Goal: Task Accomplishment & Management: Use online tool/utility

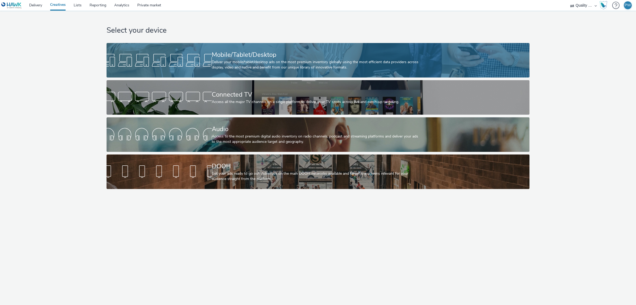
click at [217, 60] on div "Deliver your mobile/tablet/desktop ads on the most premium inventory globally u…" at bounding box center [317, 64] width 211 height 11
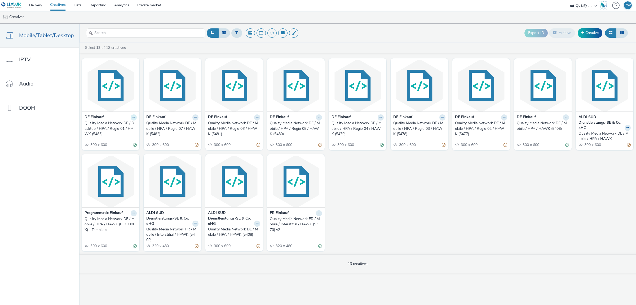
click at [133, 117] on icon at bounding box center [134, 117] width 2 height 3
click at [112, 138] on link "Duplicate" at bounding box center [117, 137] width 40 height 11
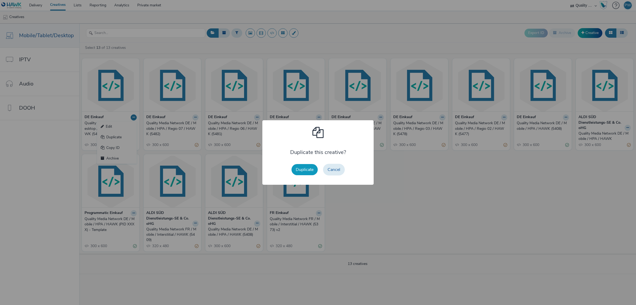
click at [302, 168] on button "Duplicate" at bounding box center [305, 169] width 26 height 11
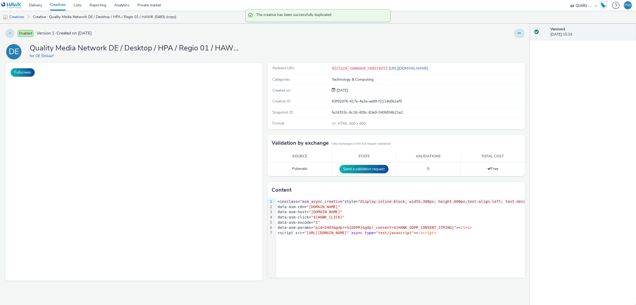
click at [524, 35] on button at bounding box center [519, 33] width 11 height 9
click at [513, 46] on link "Edit" at bounding box center [505, 44] width 40 height 11
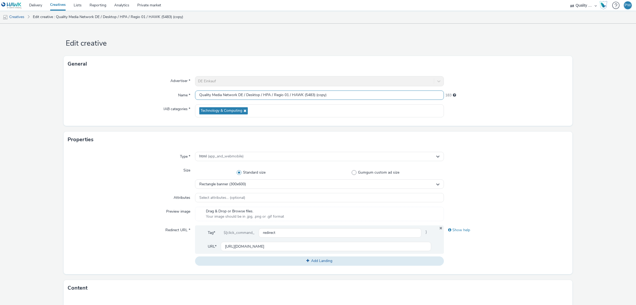
click at [263, 95] on input "Quality Media Network DE / Desktop / HPA / Regio 01 / HAWK (5483) (copy)" at bounding box center [319, 94] width 249 height 9
click at [257, 94] on input "Quality Media Network DE / Desktop / HPA / Regio 01 / HAWK (5483) (copy)" at bounding box center [319, 94] width 249 height 9
drag, startPoint x: 327, startPoint y: 95, endPoint x: 359, endPoint y: 101, distance: 32.0
click at [359, 100] on input "Quality Media Network DE / Mobile / HPA / InApp / Regio 01 / HAWK (5483) (copy)" at bounding box center [319, 94] width 249 height 9
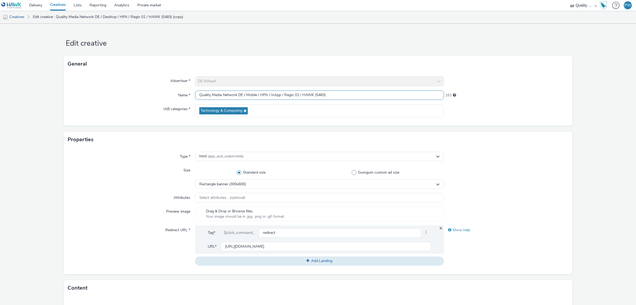
click at [320, 95] on input "Quality Media Network DE / Mobile / HPA / InApp / Regio 01 / HAWK (5483)" at bounding box center [319, 94] width 249 height 9
click at [282, 96] on input "Quality Media Network DE / Mobile / HPA / InApp / Regio 01 / HAWK (5495)" at bounding box center [319, 94] width 249 height 9
type input "Quality Media Network DE / Mobile / HPA / InApp / Kleinanzeigen / Regio 01 / HA…"
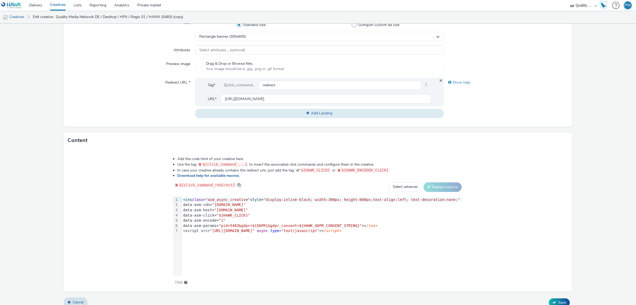
scroll to position [155, 0]
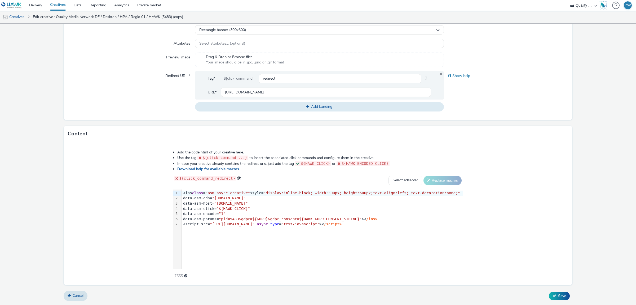
click at [358, 219] on div "data-asm-params= "pid=5483&gdpr=${GDPR}&gdpr_consent=${HAWK_GDPR_CONSENT_STRING…" at bounding box center [323, 218] width 282 height 5
click at [223, 171] on link "Download help for available macros." at bounding box center [209, 168] width 65 height 5
click at [362, 220] on span ""pid=5483&gdpr=${GDPR}&gdpr_consent=${HAWK_GDPR_CONSENT_STRING}&"" at bounding box center [291, 219] width 145 height 4
click at [431, 220] on div "data-asm-params= "pid=5483&gdpr=${GDPR}&gdpr_consent=${HAWK_GDPR_CONSENT_STRING…" at bounding box center [323, 218] width 282 height 5
click at [479, 221] on div "Add the code html of your creative here. Use the tag ${click_command_...} to in…" at bounding box center [318, 213] width 509 height 143
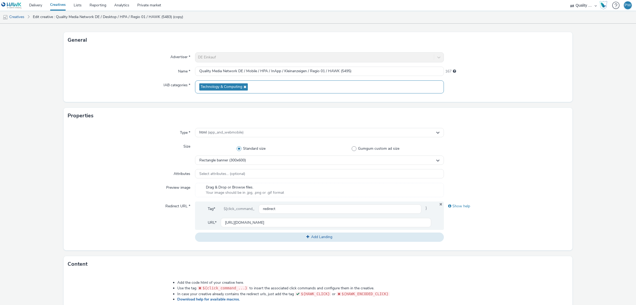
scroll to position [6, 0]
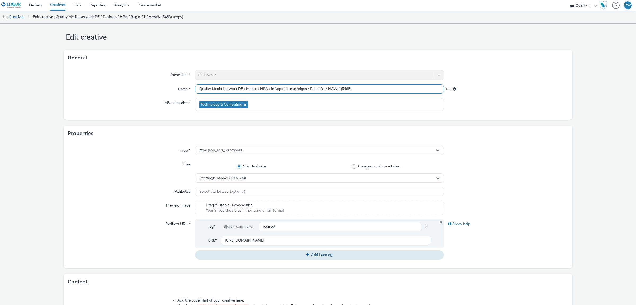
click at [303, 89] on input "Quality Media Network DE / Mobile / HPA / InApp / Kleinanzeigen / Regio 01 / HA…" at bounding box center [319, 88] width 249 height 9
type input "Quality Media Network DE / Mobile / HPA / InApp / Regio 01 / HAWK (5495)"
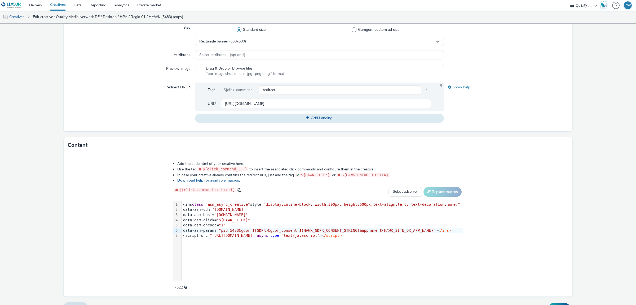
scroll to position [155, 0]
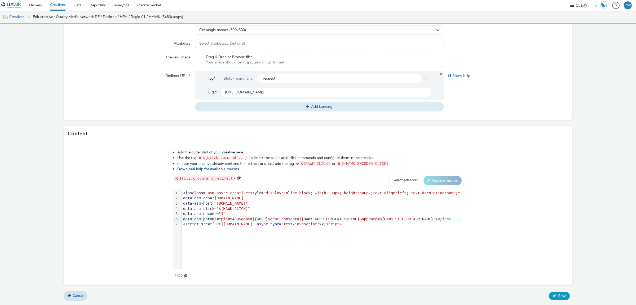
click at [558, 295] on button "Save" at bounding box center [559, 295] width 21 height 8
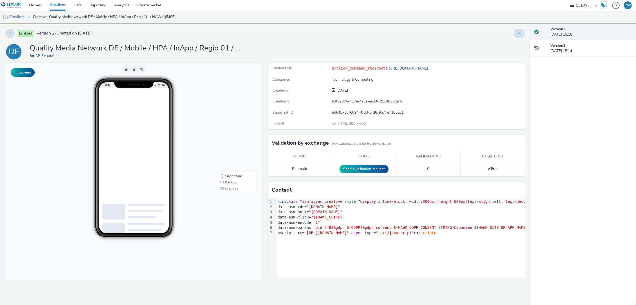
drag, startPoint x: 235, startPoint y: 49, endPoint x: 267, endPoint y: 49, distance: 31.6
click at [242, 49] on h1 "Quality Media Network DE / Mobile / HPA / InApp / Regio 01 / HAWK (5495)" at bounding box center [136, 48] width 212 height 10
click at [211, 46] on h1 "Quality Media Network DE / Mobile / HPA / InApp / Regio 01 / HAWK (5495)" at bounding box center [136, 48] width 212 height 10
drag, startPoint x: 207, startPoint y: 49, endPoint x: 303, endPoint y: 50, distance: 96.8
click at [242, 53] on h1 "Quality Media Network DE / Mobile / HPA / InApp / Regio 01 / HAWK (5495)" at bounding box center [136, 48] width 212 height 10
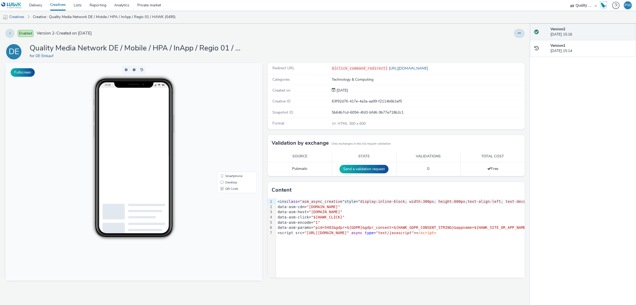
click at [304, 50] on div "DE Quality Media Network DE / Mobile / HPA / InApp / Regio 01 / HAWK (5495) for…" at bounding box center [265, 51] width 520 height 17
click at [516, 33] on button at bounding box center [519, 33] width 11 height 9
click at [510, 46] on link "Edit" at bounding box center [505, 44] width 40 height 11
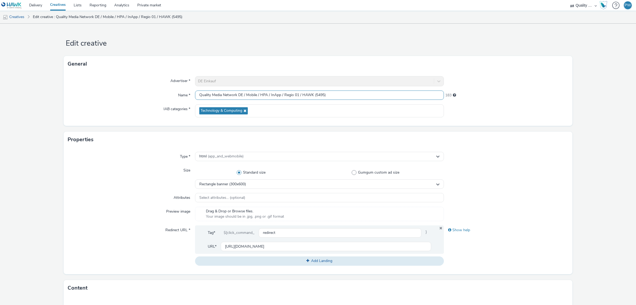
click at [318, 97] on input "Quality Media Network DE / Mobile / HPA / InApp / Regio 01 / HAWK (5495)" at bounding box center [319, 94] width 249 height 9
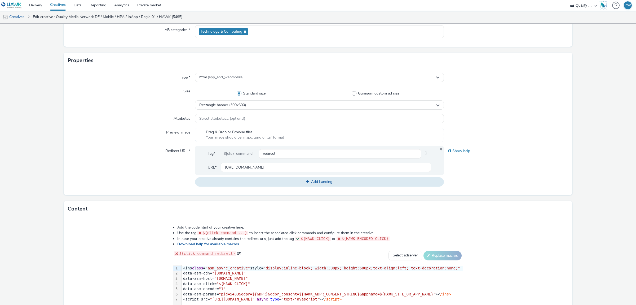
scroll to position [155, 0]
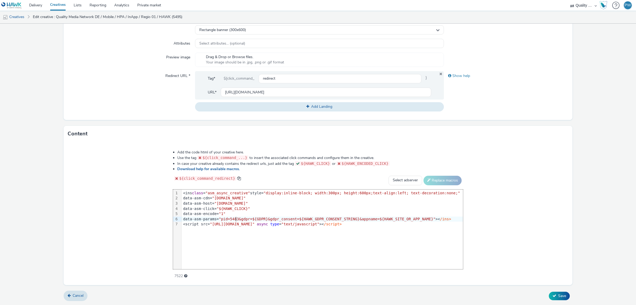
click at [246, 220] on span ""pid=5483&gdpr=${GDPR}&gdpr_consent=${HAWK_GDPR_CONSENT_STRING}&appname=${HAWK_…" at bounding box center [327, 219] width 217 height 4
click at [562, 296] on span "Save" at bounding box center [562, 295] width 8 height 5
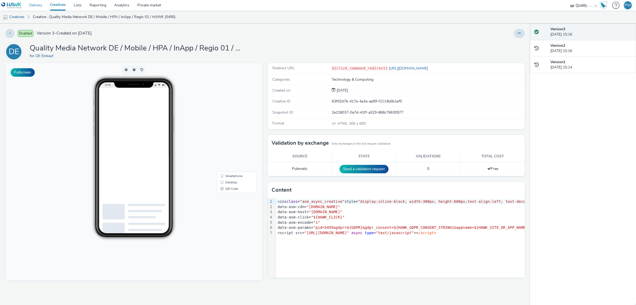
click at [34, 6] on link "Delivery" at bounding box center [35, 5] width 21 height 11
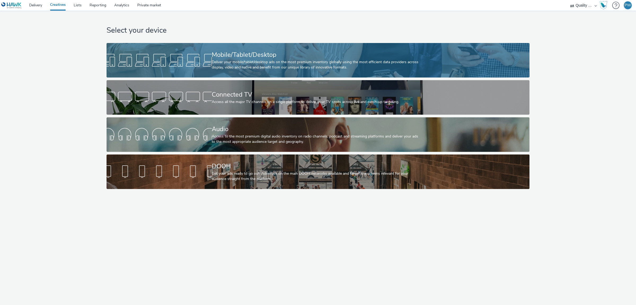
click at [178, 63] on div at bounding box center [159, 60] width 105 height 17
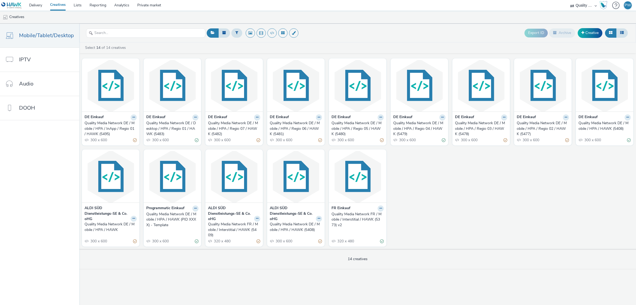
click at [589, 183] on div "DE Einkauf Quality Media Network DE / Mobile / HPA / InApp / Regio 01 / HAWK (5…" at bounding box center [357, 152] width 557 height 193
click at [112, 97] on img at bounding box center [110, 86] width 55 height 52
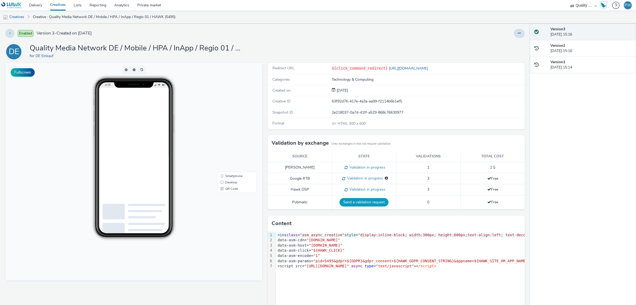
click at [354, 202] on button "Send a validation request" at bounding box center [364, 202] width 49 height 8
click at [40, 5] on link "Delivery" at bounding box center [35, 5] width 21 height 11
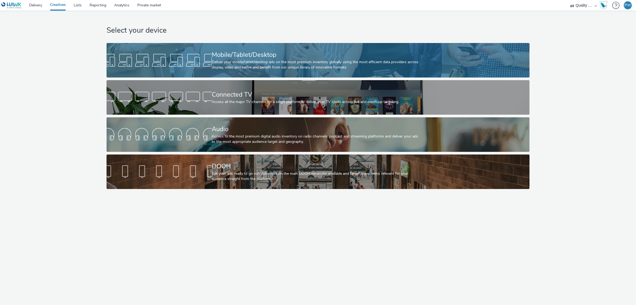
click at [242, 59] on div "Mobile/Tablet/Desktop" at bounding box center [317, 54] width 211 height 9
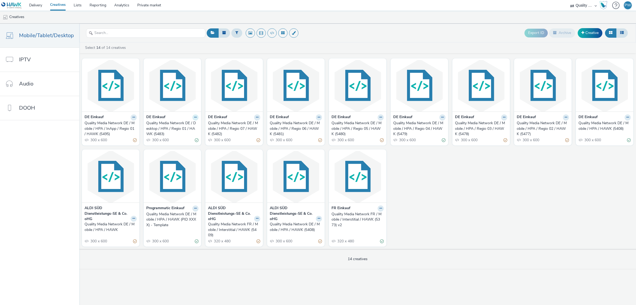
click at [195, 118] on icon at bounding box center [195, 117] width 2 height 3
click at [172, 139] on link "Duplicate" at bounding box center [179, 137] width 40 height 11
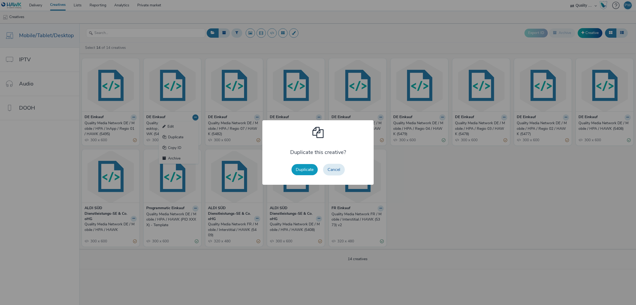
click at [307, 168] on button "Duplicate" at bounding box center [305, 169] width 26 height 11
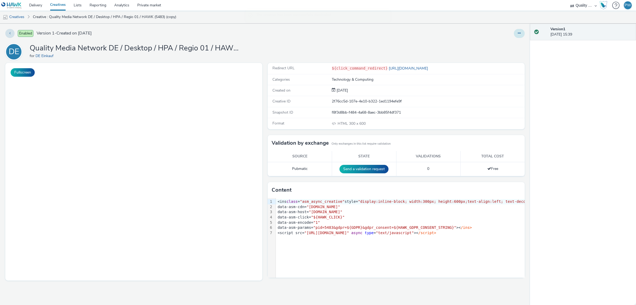
click at [517, 34] on button at bounding box center [519, 33] width 11 height 9
click at [506, 44] on link "Edit" at bounding box center [505, 44] width 40 height 11
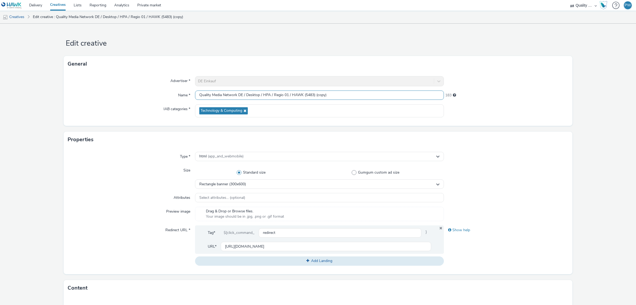
click at [309, 94] on input "Quality Media Network DE / Desktop / HPA / Regio 01 / HAWK (5483) (copy)" at bounding box center [319, 94] width 249 height 9
drag, startPoint x: 316, startPoint y: 96, endPoint x: 348, endPoint y: 97, distance: 31.3
click at [348, 97] on input "Quality Media Network DE / Desktop / HPA / Regio 01 / HAWK (5496) (copy)" at bounding box center [319, 94] width 249 height 9
click at [311, 95] on input "Quality Media Network DE / Desktop / HPA / Regio 01 / HAWK (5496)" at bounding box center [319, 94] width 249 height 9
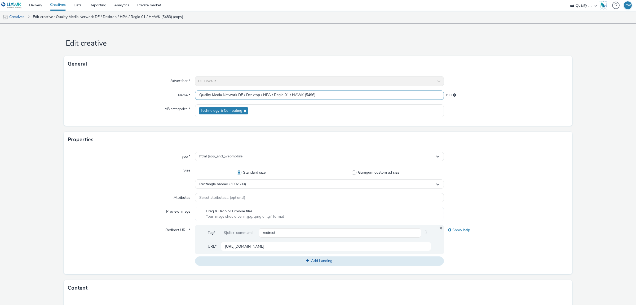
click at [311, 95] on input "Quality Media Network DE / Desktop / HPA / Regio 01 / HAWK (5496)" at bounding box center [319, 94] width 249 height 9
click at [288, 95] on input "Quality Media Network DE / Desktop / HPA / Regio 01 / HAWK (5496)" at bounding box center [319, 94] width 249 height 9
type input "Quality Media Network DE / Desktop / HPA / Regio 02 / HAWK (5496)"
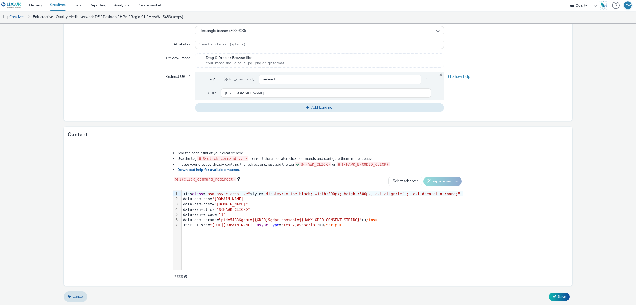
scroll to position [155, 0]
click at [244, 218] on span ""pid=5483&gdpr=${GDPR}&gdpr_consent=${HAWK_GDPR_CONSENT_STRING}"" at bounding box center [290, 219] width 143 height 4
click at [556, 293] on button "Save" at bounding box center [559, 295] width 21 height 8
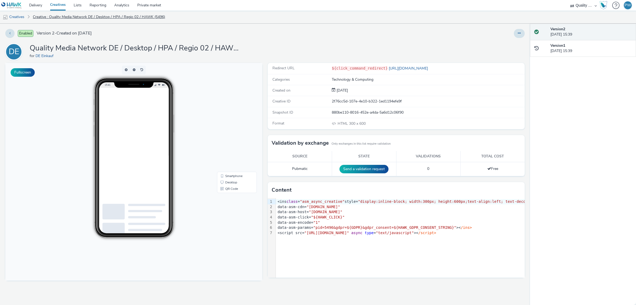
click at [52, 19] on link "Creative : Quality Media Network DE / Desktop / HPA / Regio 02 / HAWK (5496)" at bounding box center [99, 17] width 138 height 13
click at [19, 15] on link "Creatives" at bounding box center [13, 17] width 27 height 13
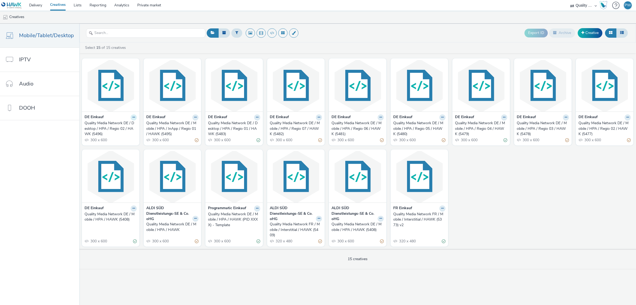
click at [133, 118] on icon at bounding box center [134, 117] width 2 height 3
click at [195, 116] on button at bounding box center [196, 117] width 6 height 6
click at [174, 83] on img at bounding box center [172, 86] width 55 height 52
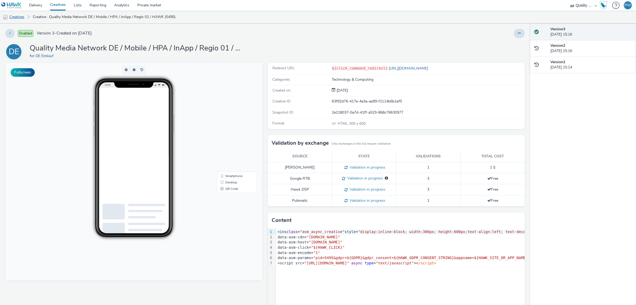
click at [23, 17] on link "Creatives" at bounding box center [13, 17] width 27 height 13
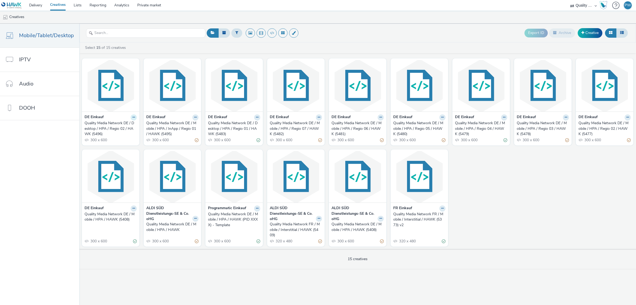
click at [133, 119] on icon at bounding box center [134, 117] width 2 height 3
click at [122, 137] on link "Duplicate" at bounding box center [117, 137] width 40 height 11
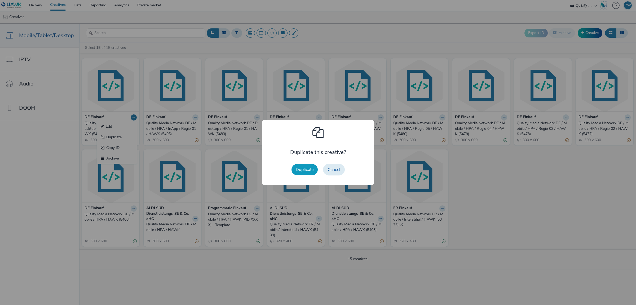
click at [299, 167] on button "Duplicate" at bounding box center [305, 169] width 26 height 11
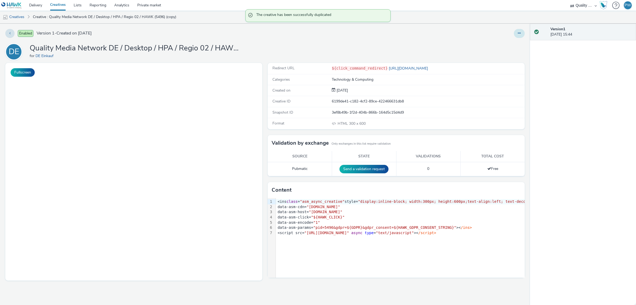
click at [518, 31] on button at bounding box center [519, 33] width 11 height 9
click at [507, 46] on link "Edit" at bounding box center [505, 44] width 40 height 11
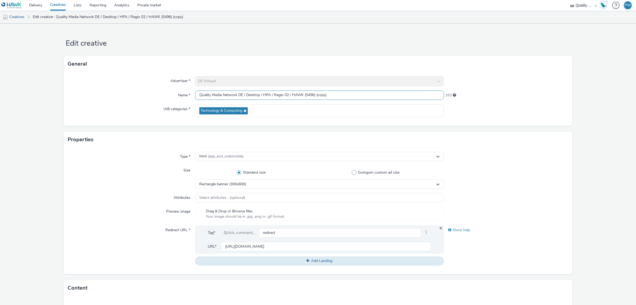
click at [288, 97] on input "Quality Media Network DE / Desktop / HPA / Regio 02 / HAWK (5496) (copy)" at bounding box center [319, 94] width 249 height 9
click at [312, 96] on input "Quality Media Network DE / Desktop / HPA / Regio 03 / HAWK (5496) (copy)" at bounding box center [319, 94] width 249 height 9
drag, startPoint x: 316, startPoint y: 95, endPoint x: 364, endPoint y: 98, distance: 48.4
click at [364, 98] on input "Quality Media Network DE / Desktop / HPA / Regio 03 / HAWK (5497) (copy)" at bounding box center [319, 94] width 249 height 9
type input "Quality Media Network DE / Desktop / HPA / Regio 03 / HAWK (5497)"
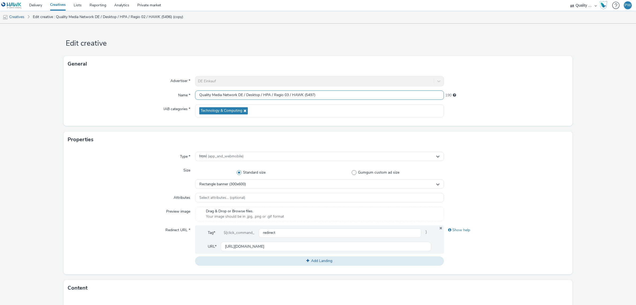
scroll to position [155, 0]
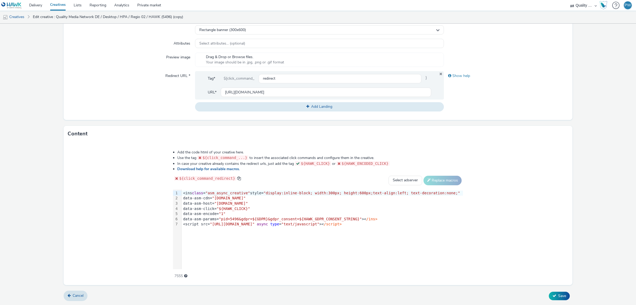
click at [247, 220] on span ""pid=5496&gdpr=${GDPR}&gdpr_consent=${HAWK_GDPR_CONSENT_STRING}"" at bounding box center [290, 219] width 143 height 4
click at [557, 291] on div "Cancel Save" at bounding box center [318, 296] width 509 height 10
click at [558, 294] on span "Save" at bounding box center [562, 295] width 8 height 5
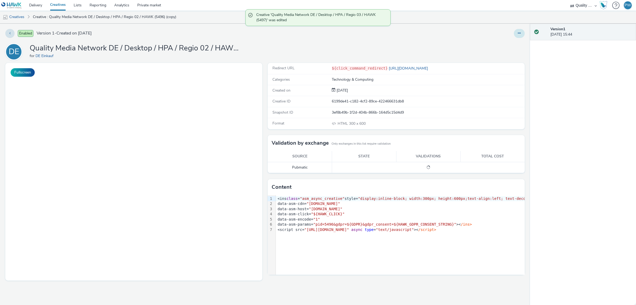
click at [521, 34] on icon at bounding box center [519, 33] width 3 height 4
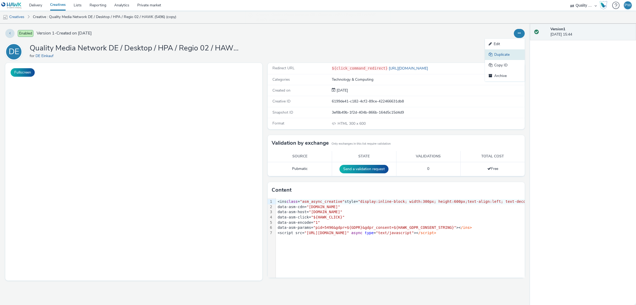
click at [507, 57] on link "Duplicate" at bounding box center [505, 54] width 40 height 11
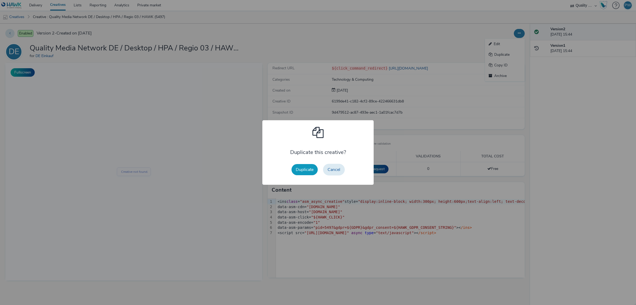
click at [303, 169] on button "Duplicate" at bounding box center [305, 169] width 26 height 11
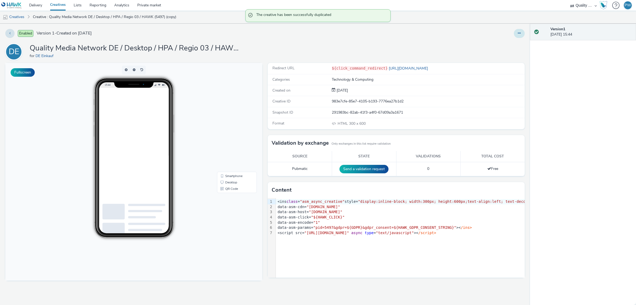
click at [525, 34] on button at bounding box center [519, 33] width 11 height 9
click at [509, 45] on link "Edit" at bounding box center [505, 44] width 40 height 11
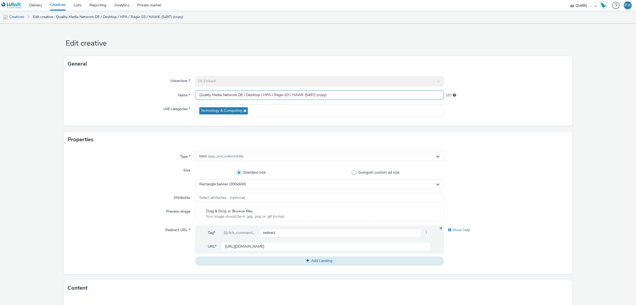
click at [288, 94] on input "Quality Media Network DE / Desktop / HPA / Regio 03 / HAWK (5497) (copy)" at bounding box center [319, 94] width 249 height 9
click at [313, 95] on input "Quality Media Network DE / Desktop / HPA / Regio 04 / HAWK (5497) (copy)" at bounding box center [319, 94] width 249 height 9
drag, startPoint x: 316, startPoint y: 95, endPoint x: 349, endPoint y: 96, distance: 33.2
click at [349, 96] on input "Quality Media Network DE / Desktop / HPA / Regio 04 / HAWK (5498) (copy)" at bounding box center [319, 94] width 249 height 9
type input "Quality Media Network DE / Desktop / HPA / Regio 04 / HAWK (5498)"
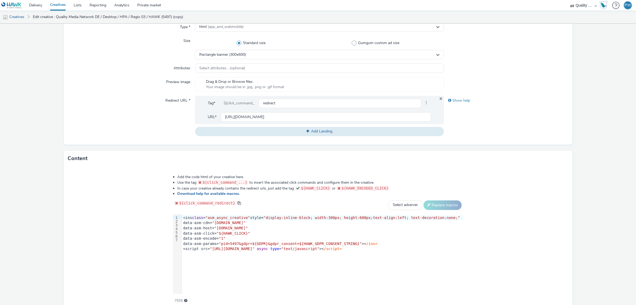
scroll to position [155, 0]
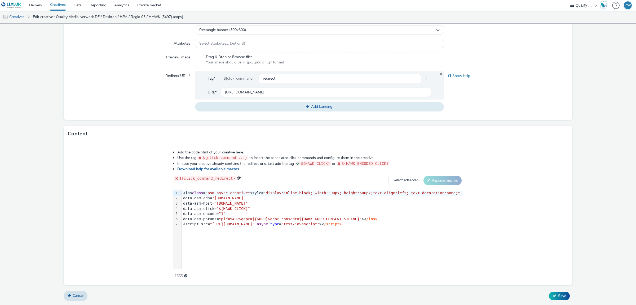
click at [246, 220] on span ""pid=5497&gdpr=${GDPR}&gdpr_consent=${HAWK_GDPR_CONSENT_STRING}"" at bounding box center [290, 219] width 143 height 4
click at [561, 293] on button "Save" at bounding box center [559, 295] width 21 height 8
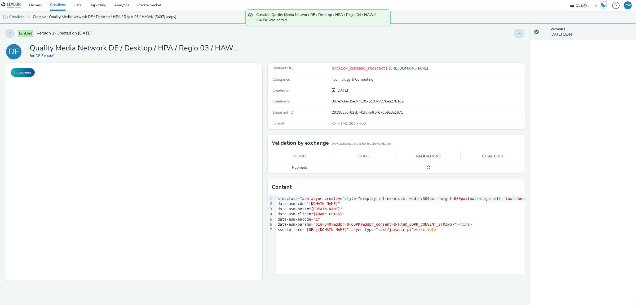
click at [520, 34] on icon at bounding box center [519, 33] width 3 height 4
click at [512, 53] on link "Duplicate" at bounding box center [505, 54] width 40 height 11
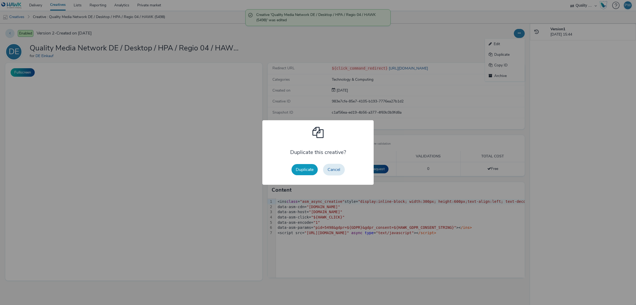
click at [311, 169] on button "Duplicate" at bounding box center [305, 169] width 26 height 11
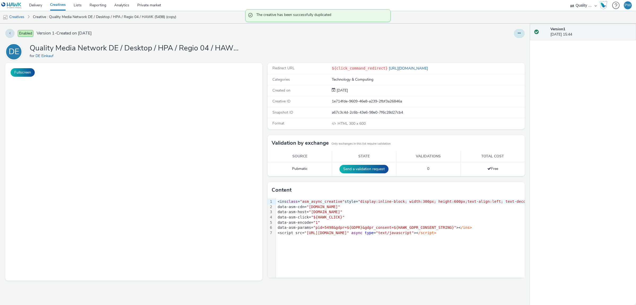
click at [522, 31] on button at bounding box center [519, 33] width 11 height 9
click at [517, 47] on link "Edit" at bounding box center [505, 44] width 40 height 11
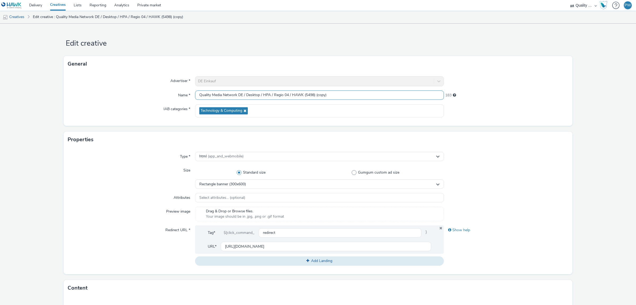
click at [288, 95] on input "Quality Media Network DE / Desktop / HPA / Regio 04 / HAWK (5498) (copy)" at bounding box center [319, 94] width 249 height 9
click at [312, 95] on input "Quality Media Network DE / Desktop / HPA / Regio 05 / HAWK (5498) (copy)" at bounding box center [319, 94] width 249 height 9
drag, startPoint x: 318, startPoint y: 95, endPoint x: 366, endPoint y: 95, distance: 48.0
click at [366, 95] on input "Quality Media Network DE / Desktop / HPA / Regio 05 / HAWK (5499) (copy)" at bounding box center [319, 94] width 249 height 9
type input "Quality Media Network DE / Desktop / HPA / Regio 05 / HAWK (5499)"
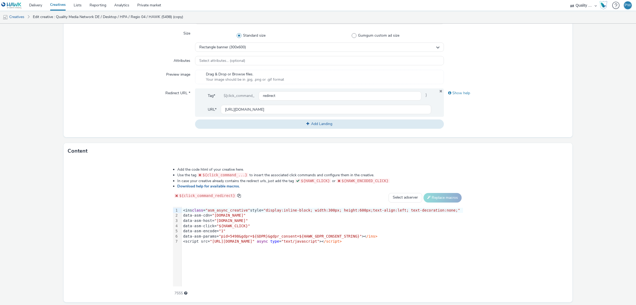
scroll to position [155, 0]
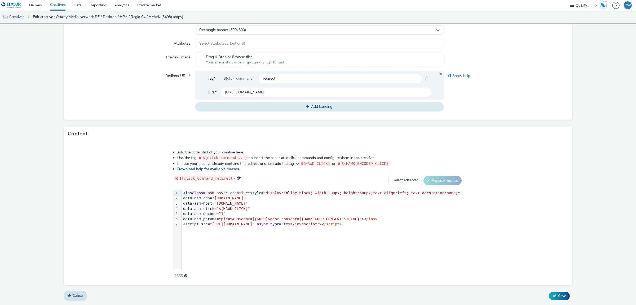
click at [246, 219] on span ""pid=5498&gdpr=${GDPR}&gdpr_consent=${HAWK_GDPR_CONSENT_STRING}"" at bounding box center [290, 219] width 143 height 4
click at [563, 293] on span "Save" at bounding box center [562, 295] width 8 height 5
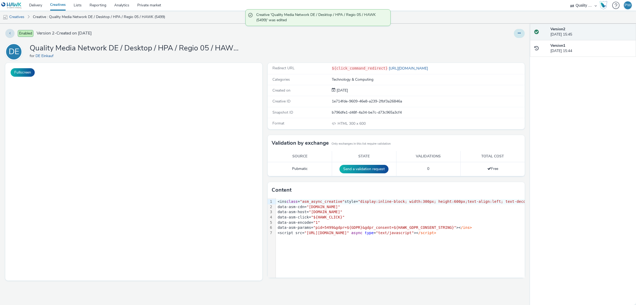
click at [520, 33] on icon at bounding box center [519, 33] width 3 height 4
click at [512, 53] on link "Duplicate" at bounding box center [505, 54] width 40 height 11
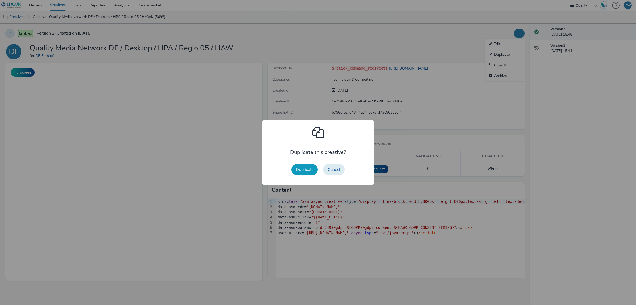
click at [308, 166] on button "Duplicate" at bounding box center [305, 169] width 26 height 11
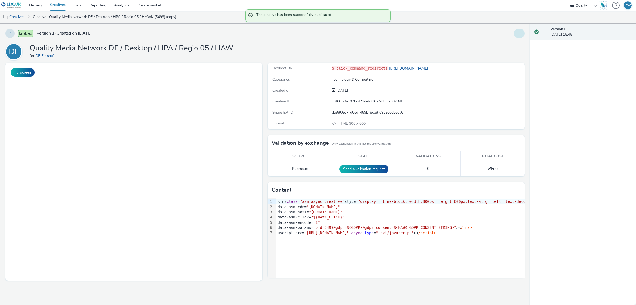
click at [522, 36] on button at bounding box center [519, 33] width 11 height 9
click at [517, 44] on link "Edit" at bounding box center [505, 44] width 40 height 11
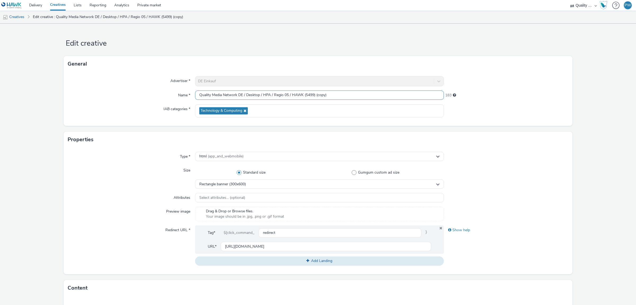
click at [287, 95] on input "Quality Media Network DE / Desktop / HPA / Regio 05 / HAWK (5499) (copy)" at bounding box center [319, 94] width 249 height 9
click at [312, 96] on input "Quality Media Network DE / Desktop / HPA / Regio 06 / HAWK (5499) (copy)" at bounding box center [319, 94] width 249 height 9
click at [195, 256] on button "Add Landing" at bounding box center [319, 260] width 249 height 9
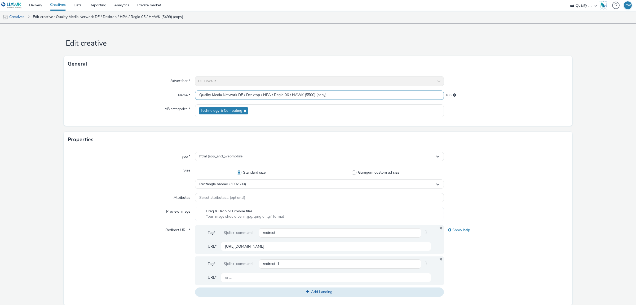
drag, startPoint x: 316, startPoint y: 95, endPoint x: 361, endPoint y: 94, distance: 45.9
click at [361, 94] on input "Quality Media Network DE / Desktop / HPA / Regio 06 / HAWK (5500) (copy)" at bounding box center [319, 94] width 249 height 9
type input "Quality Media Network DE / Desktop / HPA / Regio 06 / HAWK (5500)"
click at [440, 260] on icon at bounding box center [441, 258] width 4 height 3
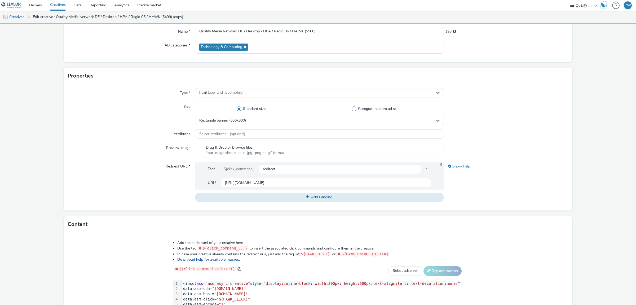
scroll to position [155, 0]
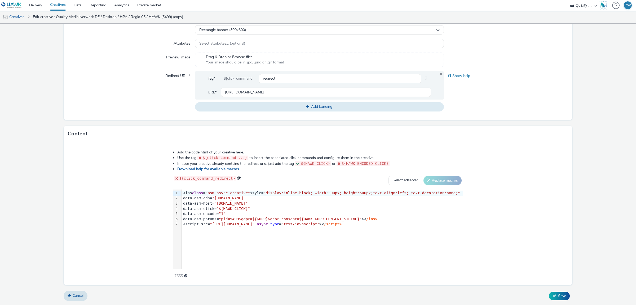
click at [246, 219] on span ""pid=5499&gdpr=${GDPR}&gdpr_consent=${HAWK_GDPR_CONSENT_STRING}"" at bounding box center [290, 219] width 143 height 4
click at [562, 295] on span "Save" at bounding box center [562, 295] width 8 height 5
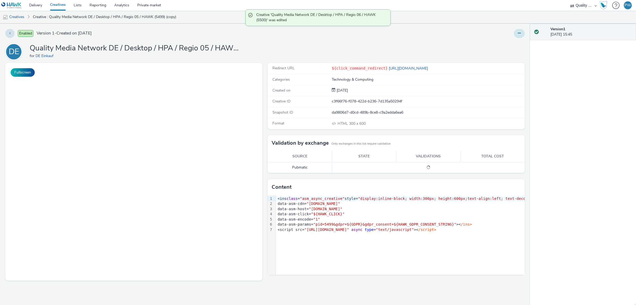
click at [520, 32] on icon at bounding box center [519, 33] width 3 height 4
click at [509, 53] on link "Duplicate" at bounding box center [505, 54] width 40 height 11
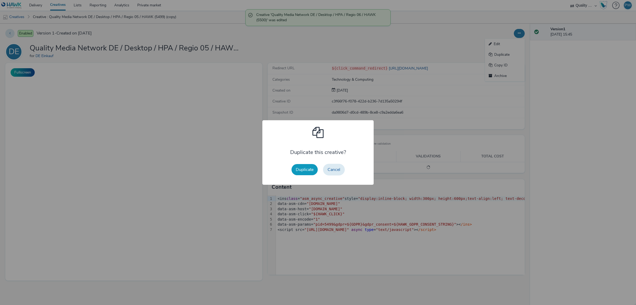
click at [308, 169] on button "Duplicate" at bounding box center [305, 169] width 26 height 11
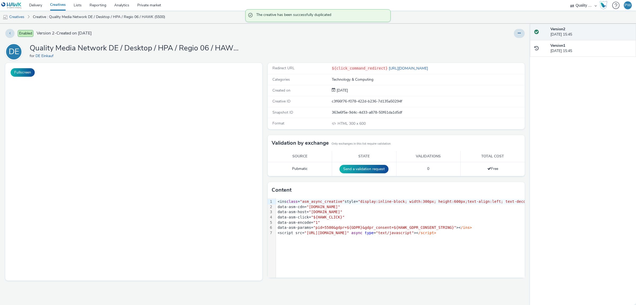
click at [514, 37] on div at bounding box center [519, 33] width 11 height 9
click at [517, 35] on button at bounding box center [519, 33] width 11 height 9
click at [515, 46] on link "Edit" at bounding box center [505, 44] width 40 height 11
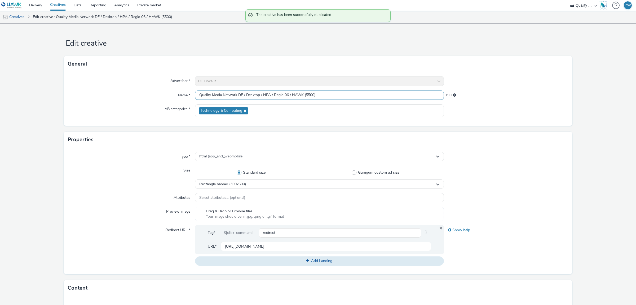
click at [286, 96] on input "Quality Media Network DE / Desktop / HPA / Regio 06 / HAWK (5500)" at bounding box center [319, 94] width 249 height 9
click at [312, 97] on input "Quality Media Network DE / Desktop / HPA / Regio 07 / HAWK (5500)" at bounding box center [319, 94] width 249 height 9
type input "Quality Media Network DE / Desktop / HPA / Regio 07 / HAWK (5501)"
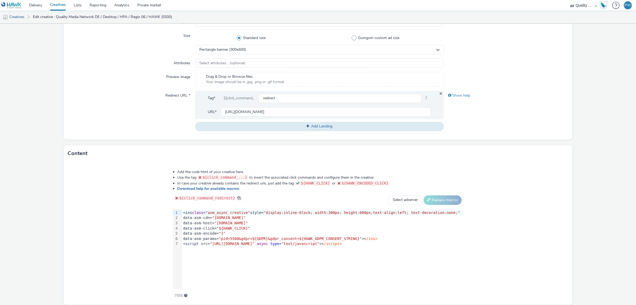
scroll to position [155, 0]
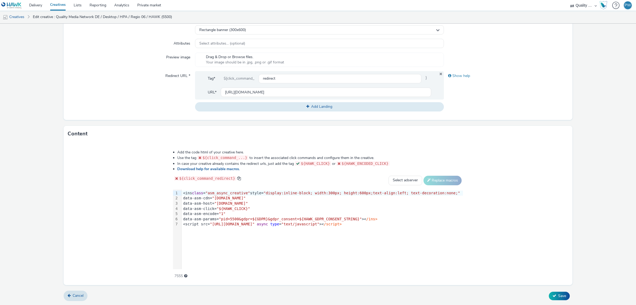
click at [246, 219] on span ""pid=5500&gdpr=${GDPR}&gdpr_consent=${HAWK_GDPR_CONSENT_STRING}"" at bounding box center [290, 219] width 143 height 4
click at [555, 294] on icon at bounding box center [555, 296] width 4 height 4
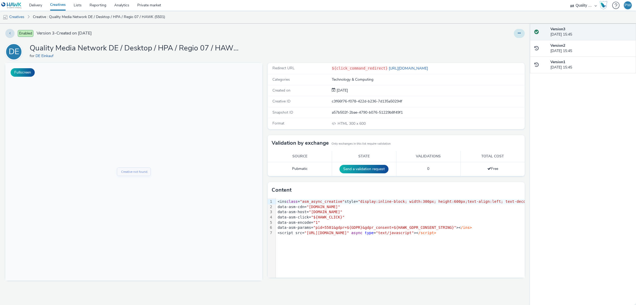
click at [517, 32] on button at bounding box center [519, 33] width 11 height 9
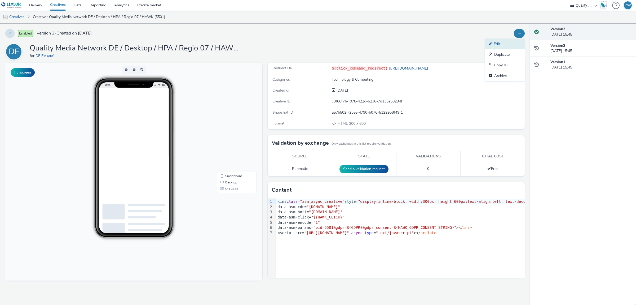
click at [493, 45] on icon at bounding box center [491, 44] width 5 height 4
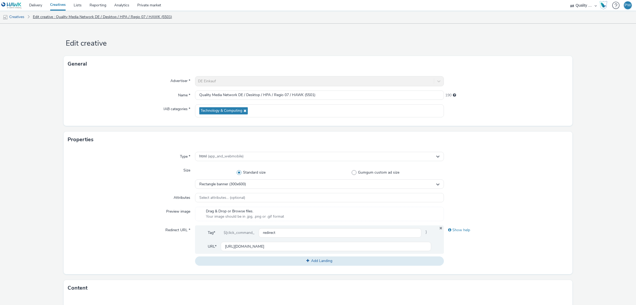
click at [45, 18] on link "Edit creative : Quality Media Network DE / Desktop / HPA / Regio 07 / HAWK (550…" at bounding box center [102, 17] width 145 height 13
click at [20, 16] on link "Creatives" at bounding box center [13, 17] width 27 height 13
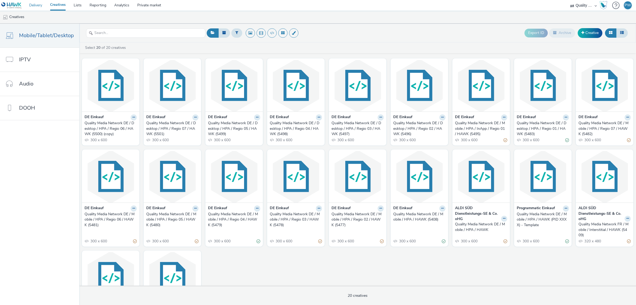
click at [36, 7] on link "Delivery" at bounding box center [35, 5] width 21 height 11
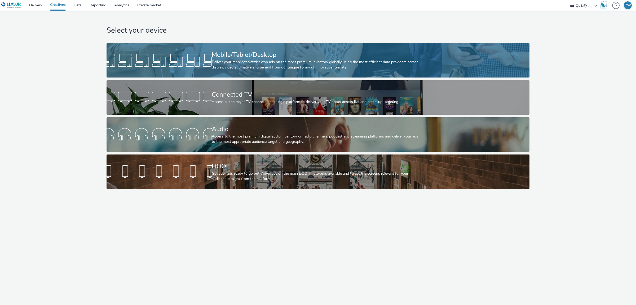
click at [207, 76] on link "Mobile/Tablet/Desktop Deliver your mobile/tablet/desktop ads on the most premiu…" at bounding box center [318, 60] width 423 height 34
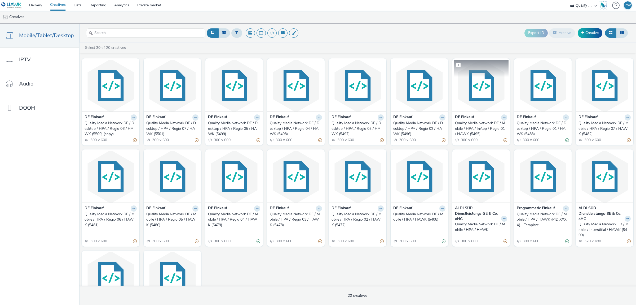
click at [477, 93] on img at bounding box center [481, 86] width 55 height 52
